Goal: Information Seeking & Learning: Learn about a topic

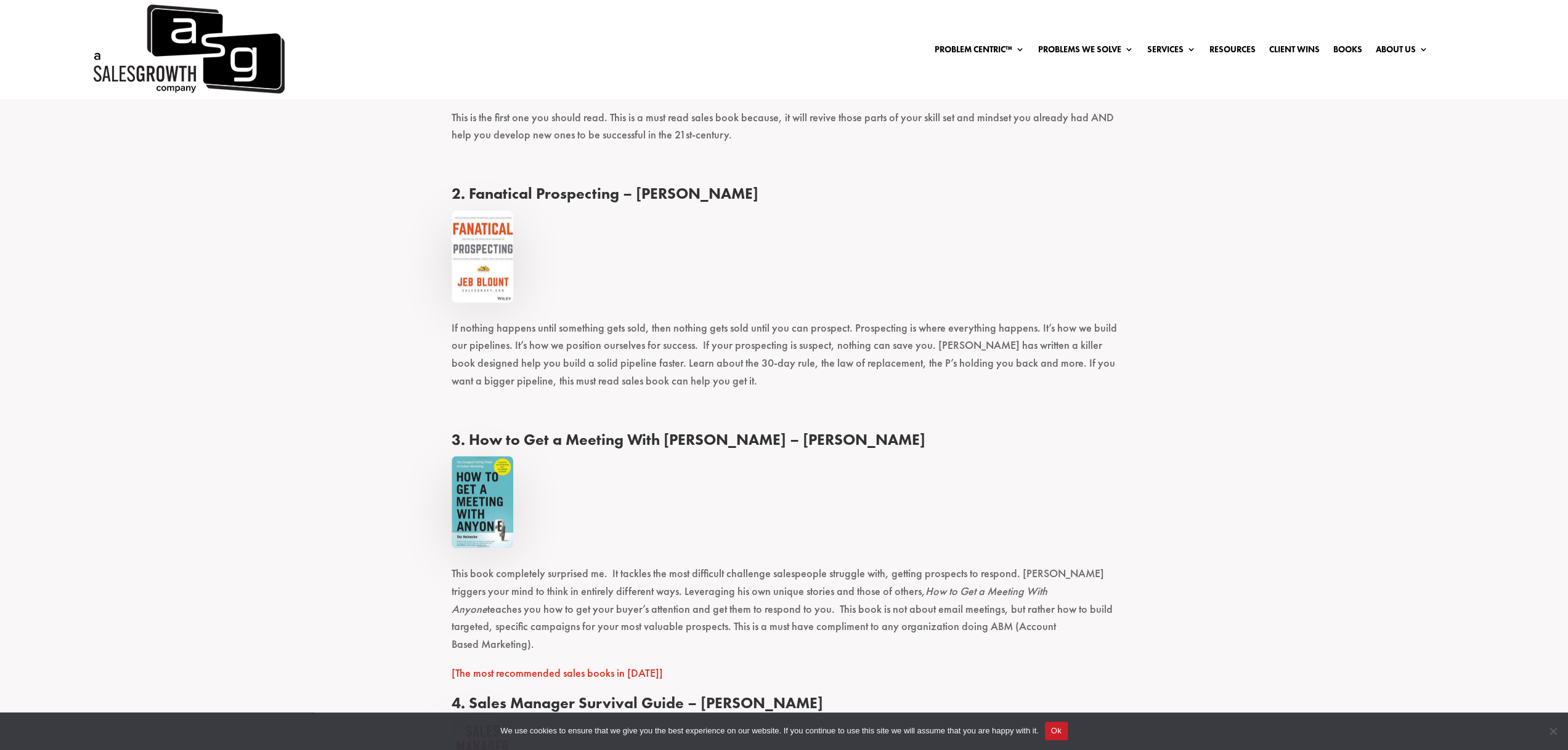
scroll to position [1354, 0]
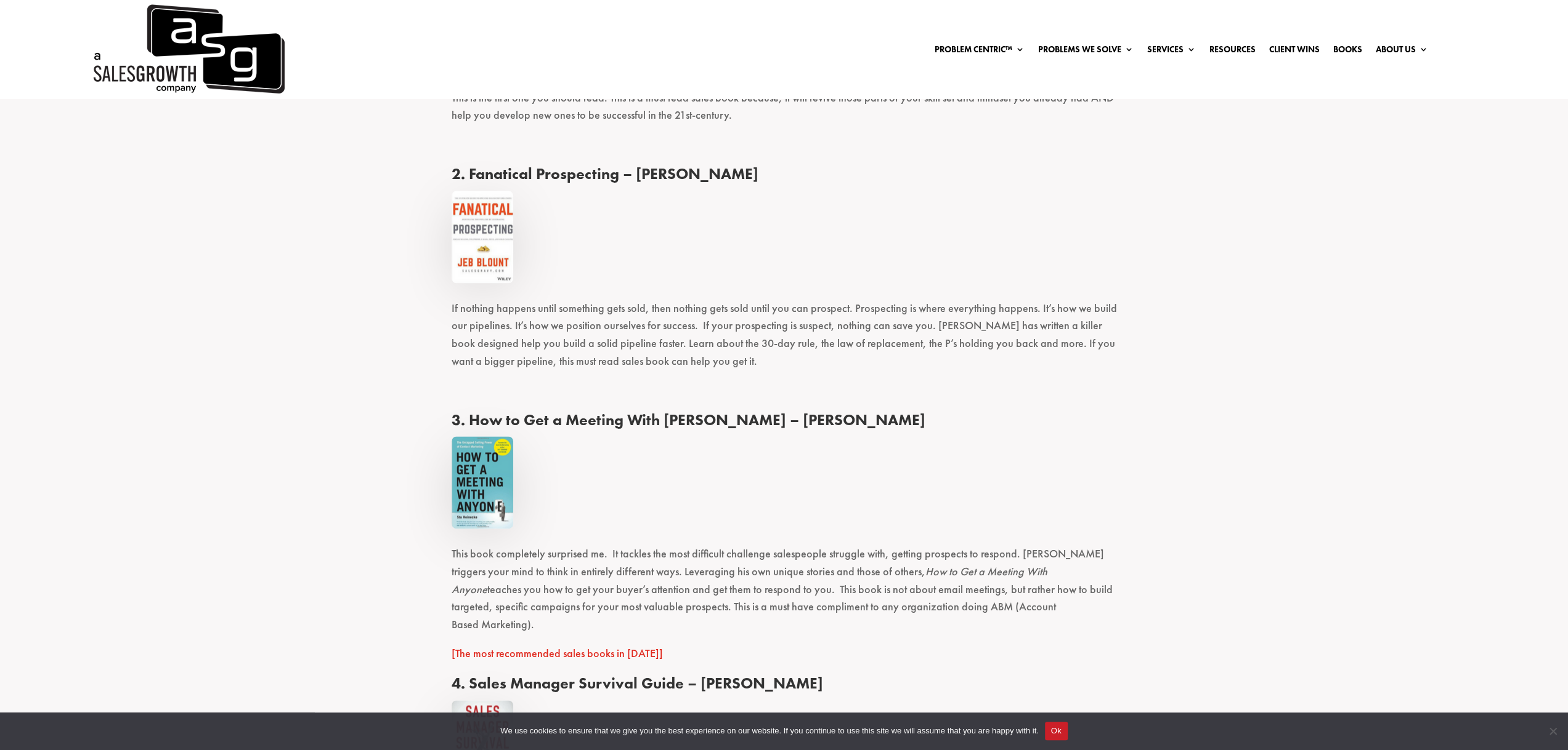
click at [475, 238] on img at bounding box center [482, 237] width 62 height 92
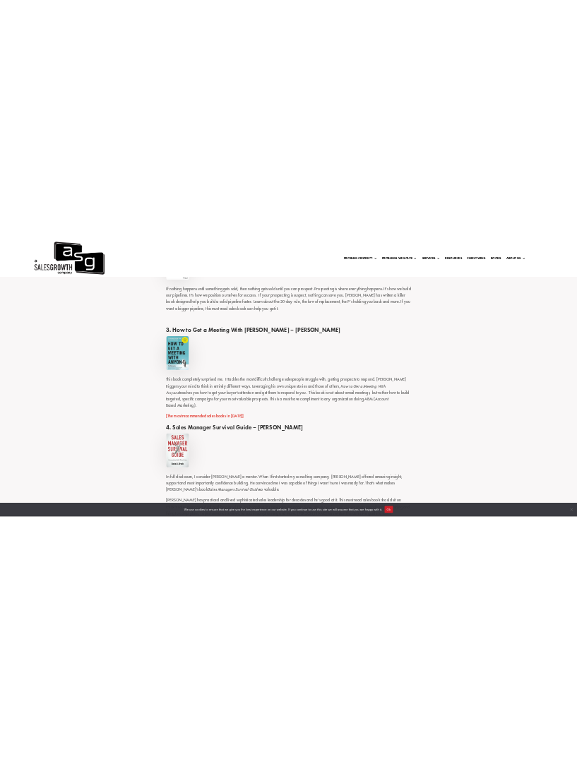
scroll to position [1835, 0]
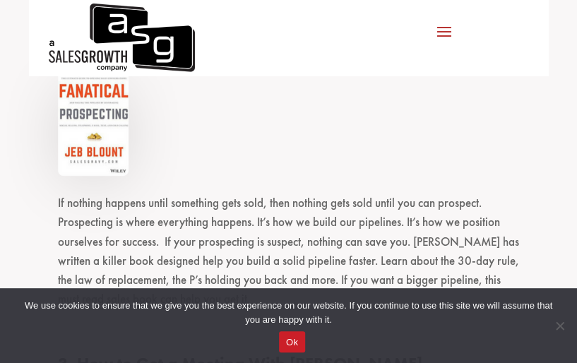
click at [292, 341] on button "Ok" at bounding box center [292, 341] width 26 height 21
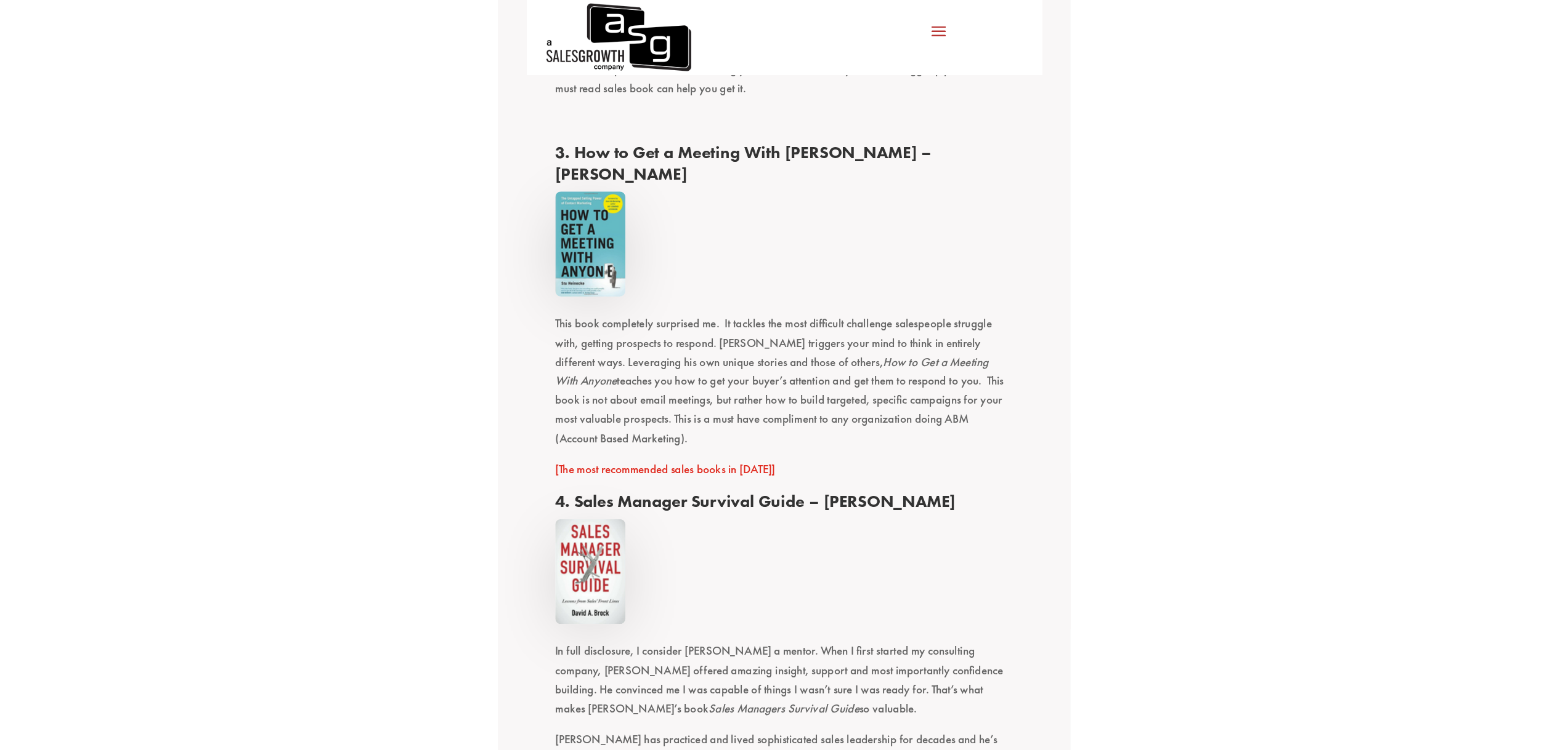
scroll to position [1785, 0]
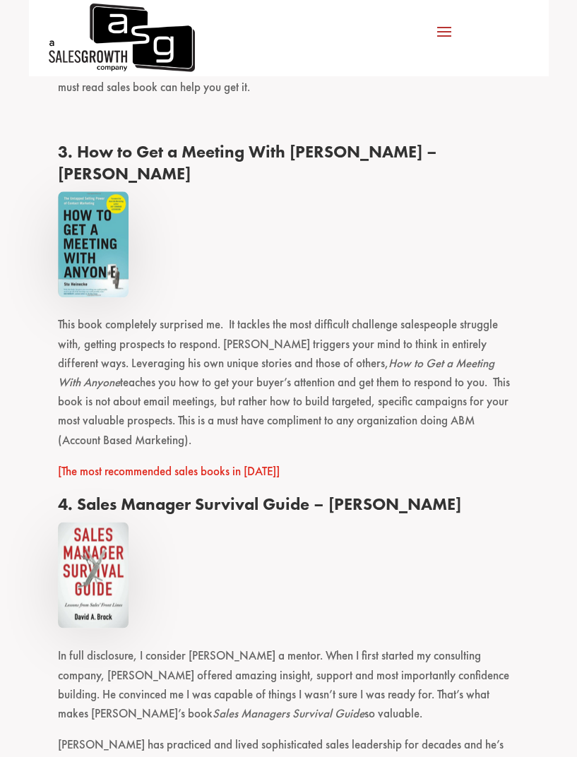
click at [85, 221] on img at bounding box center [93, 244] width 71 height 106
click at [104, 315] on p "This book completely surprised me. It tackles the most difficult challenge sale…" at bounding box center [289, 388] width 462 height 146
click at [100, 219] on img at bounding box center [93, 244] width 71 height 106
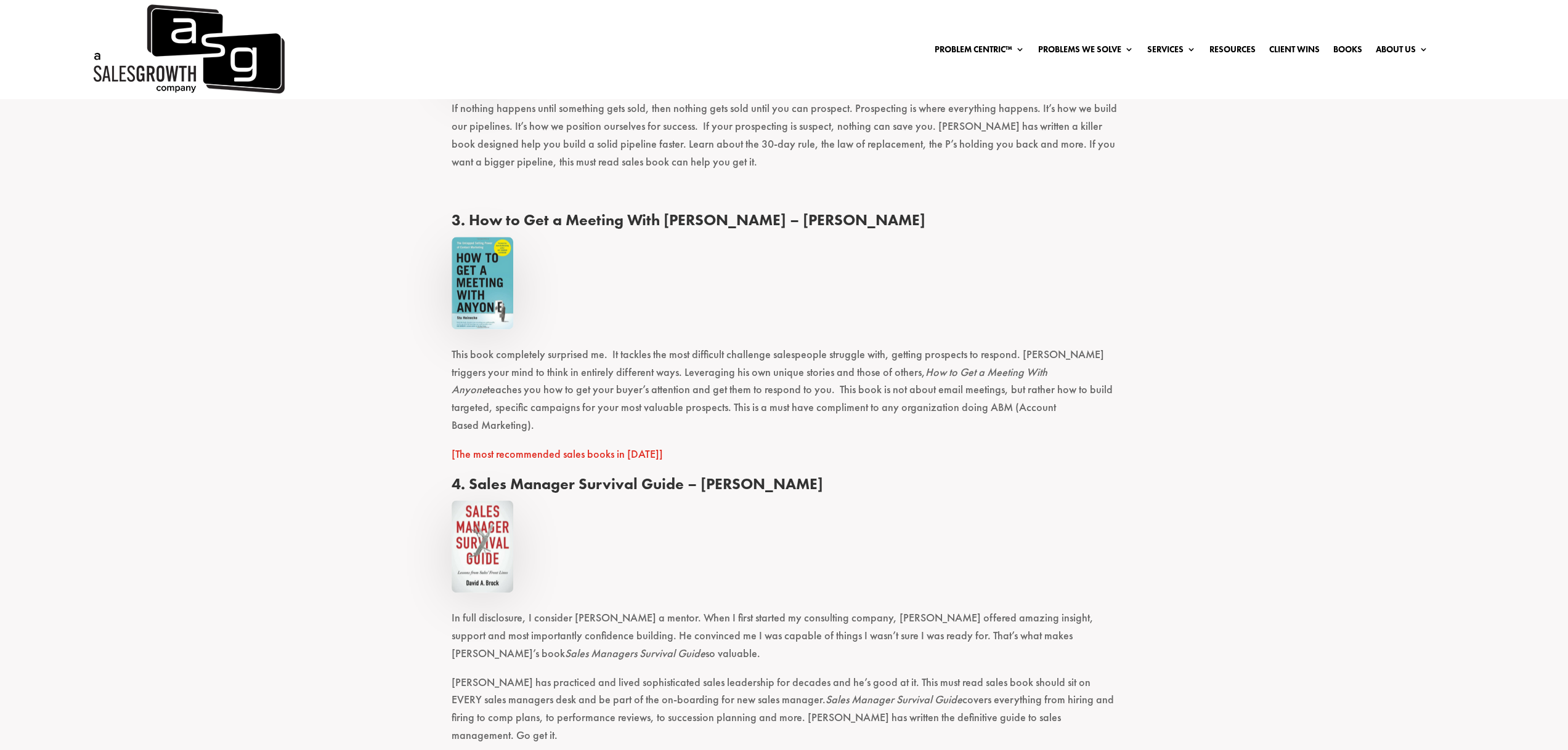
scroll to position [1416, 0]
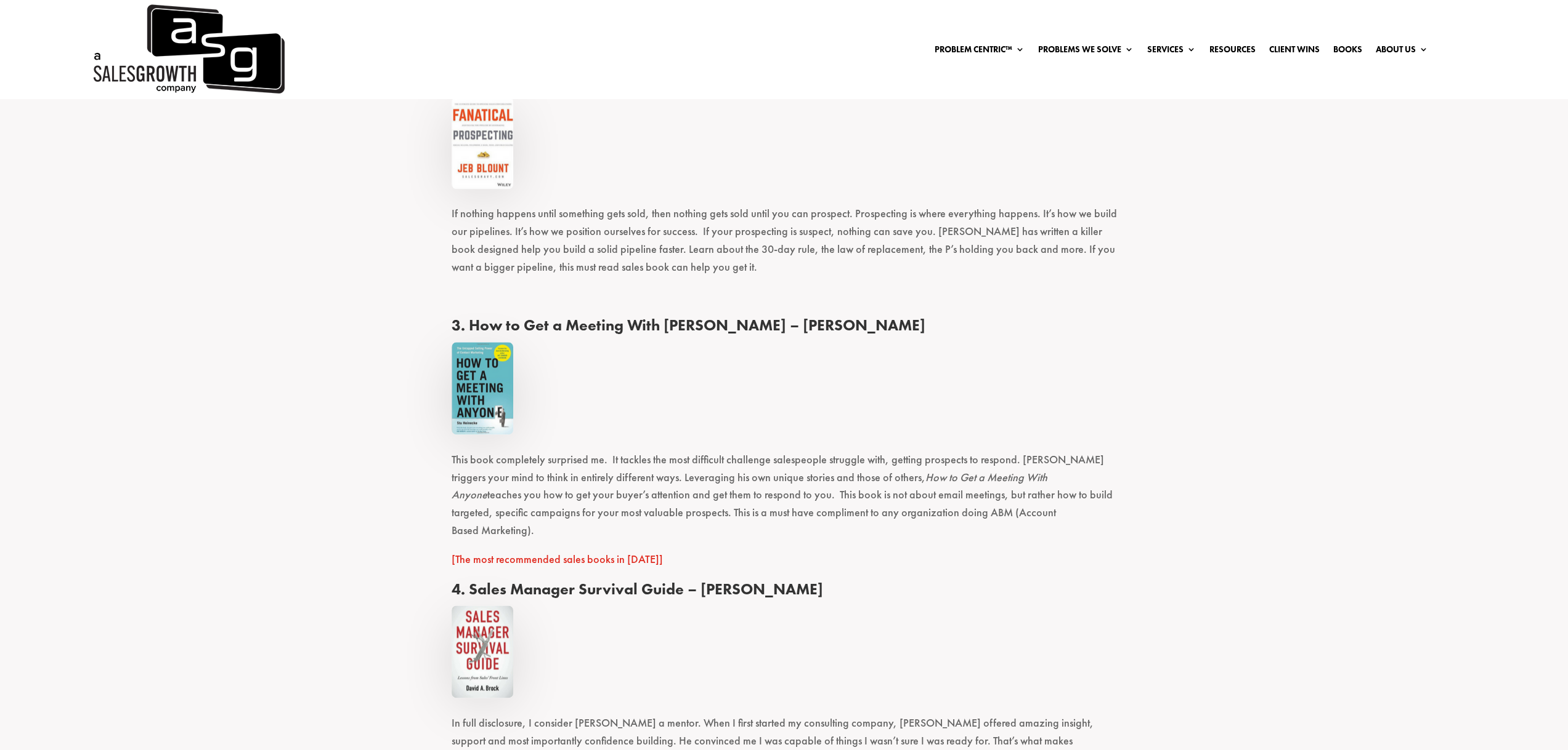
click at [479, 325] on h4 "3. How to Get a Meeting With [PERSON_NAME] – [PERSON_NAME]" at bounding box center [784, 329] width 665 height 26
click at [485, 412] on img at bounding box center [482, 388] width 62 height 92
click at [485, 412] on img at bounding box center [482, 388] width 62 height 92
click at [506, 552] on link "[The most recommended sales books in [DATE]]" at bounding box center [557, 559] width 211 height 14
click at [467, 372] on img at bounding box center [482, 388] width 62 height 92
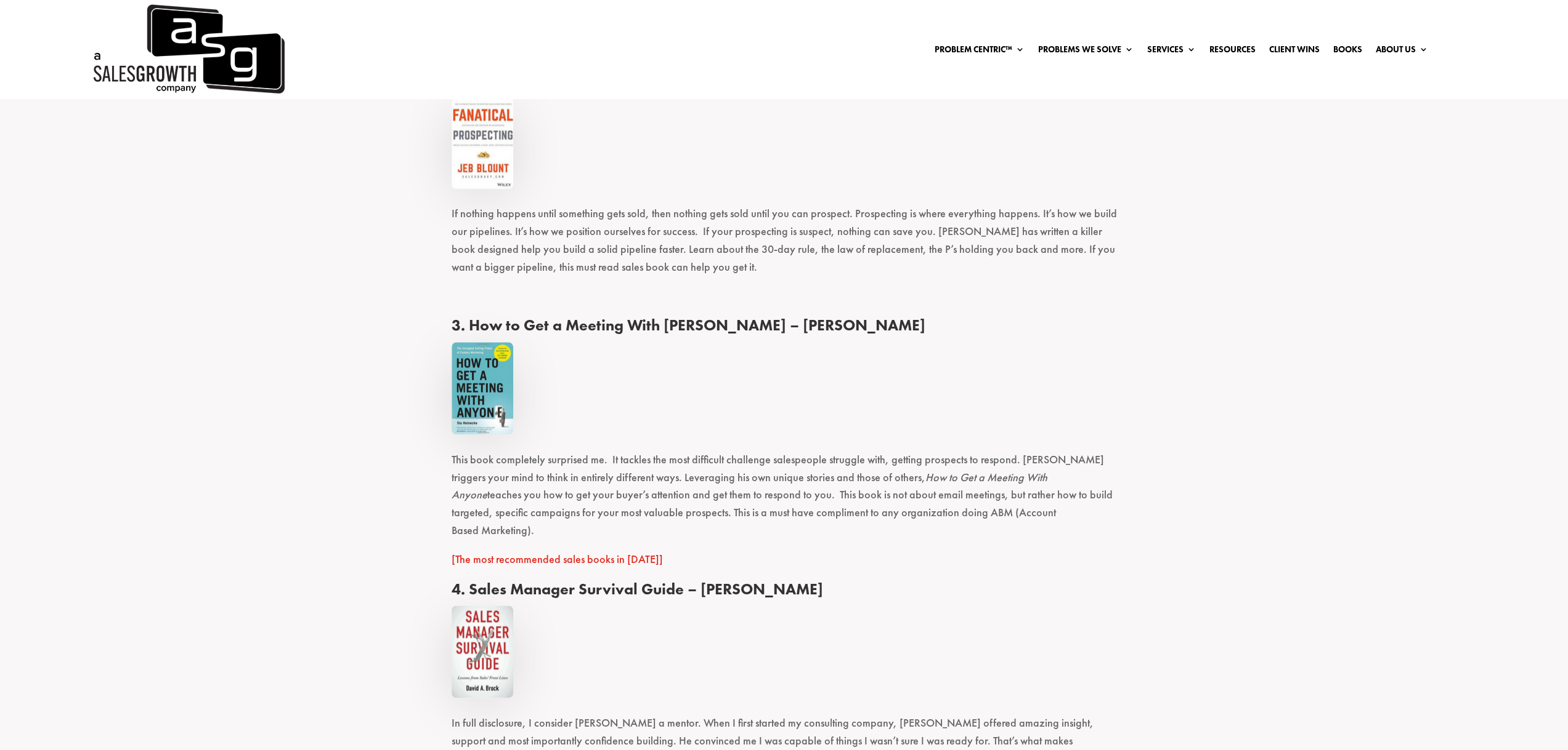
click at [470, 382] on img at bounding box center [482, 388] width 62 height 92
click at [765, 328] on h4 "3. How to Get a Meeting With [PERSON_NAME] – [PERSON_NAME]" at bounding box center [784, 329] width 665 height 26
click at [499, 381] on img at bounding box center [482, 388] width 62 height 92
click at [499, 380] on img at bounding box center [482, 388] width 62 height 92
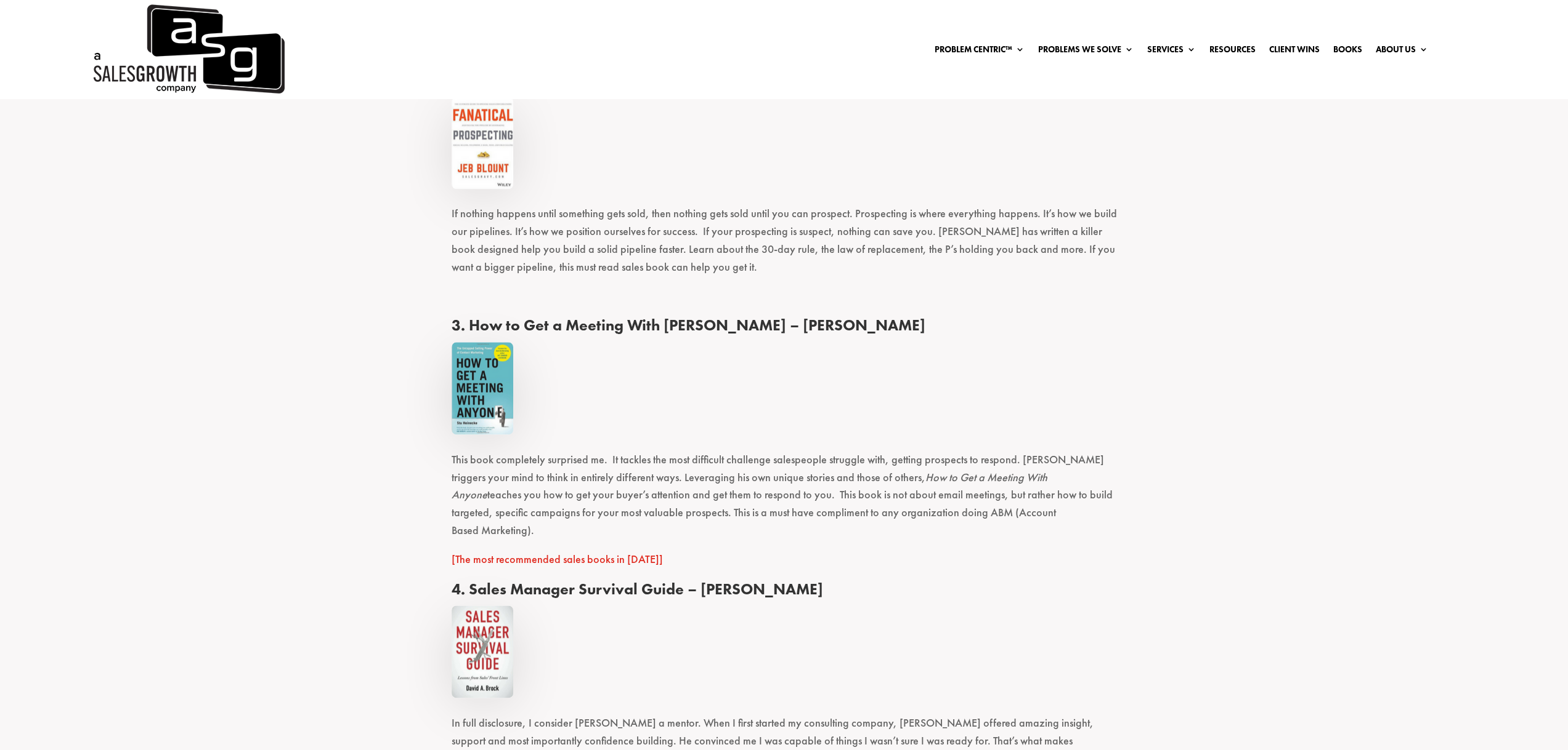
click at [499, 382] on img at bounding box center [482, 388] width 62 height 92
click at [491, 147] on img at bounding box center [482, 143] width 62 height 92
